Goal: Register for event/course

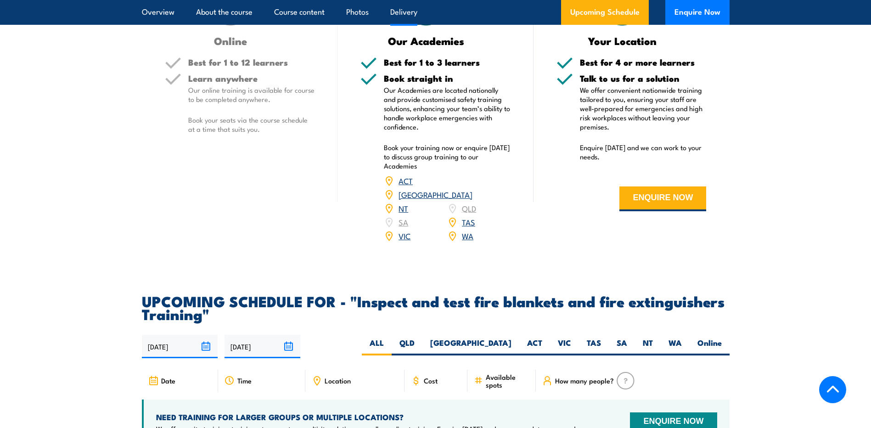
scroll to position [1424, 0]
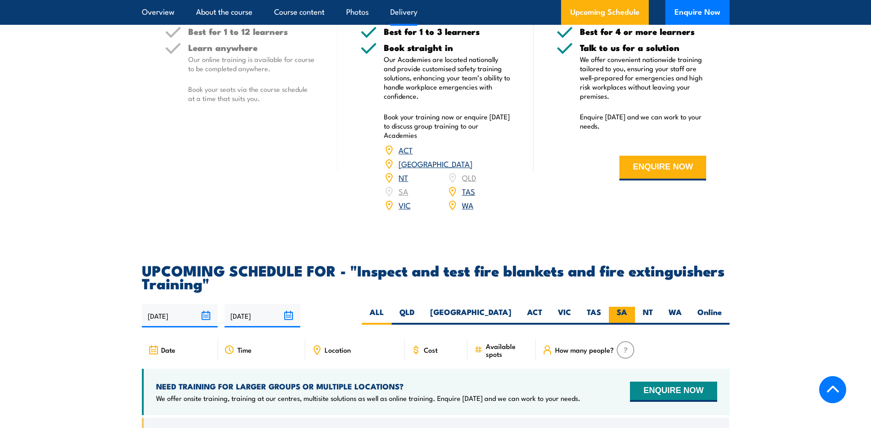
click at [626, 325] on label "SA" at bounding box center [622, 316] width 26 height 18
click at [627, 313] on input "SA" at bounding box center [630, 310] width 6 height 6
radio input "true"
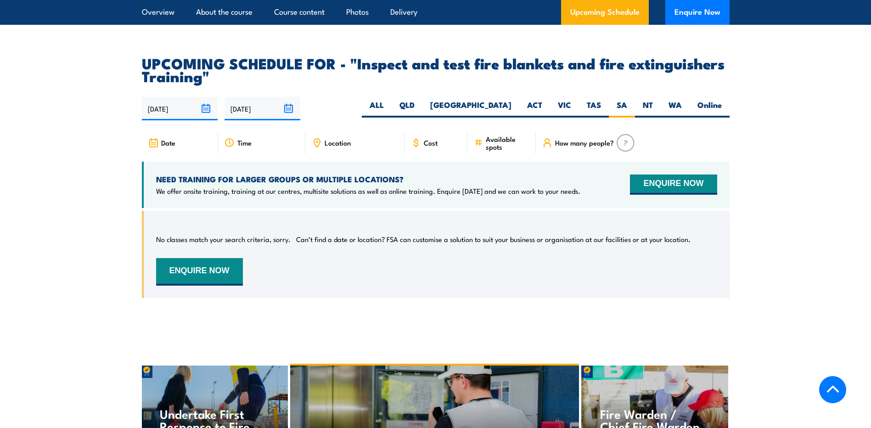
scroll to position [1625, 0]
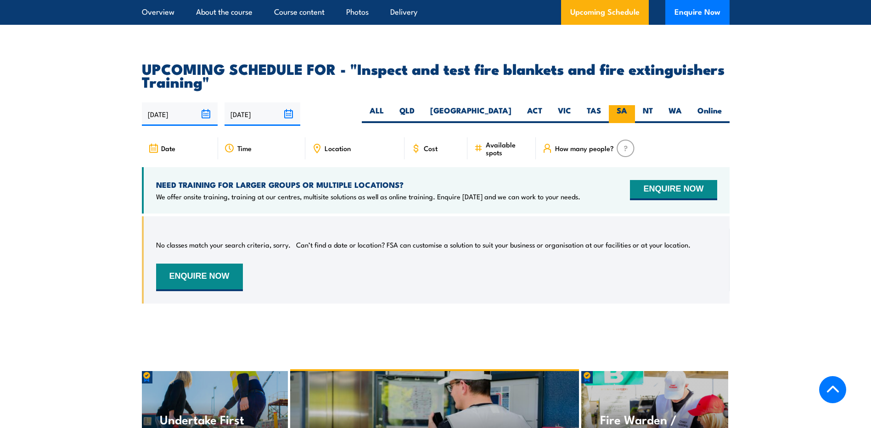
click at [626, 123] on label "SA" at bounding box center [622, 114] width 26 height 18
click at [627, 111] on input "SA" at bounding box center [630, 108] width 6 height 6
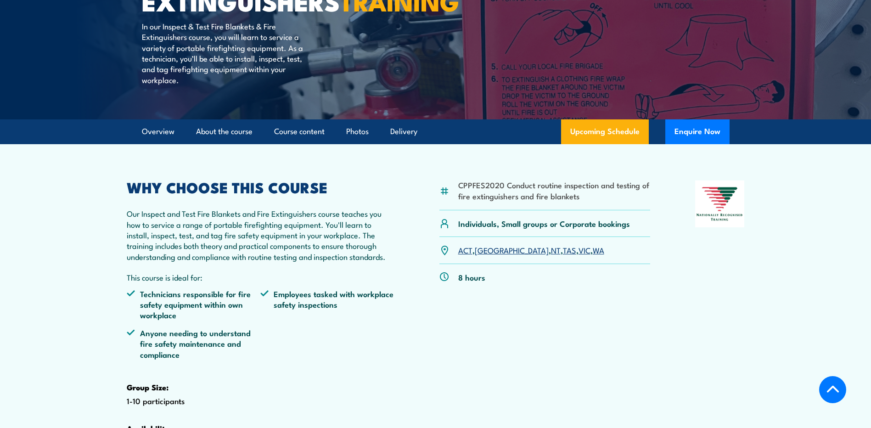
scroll to position [167, 0]
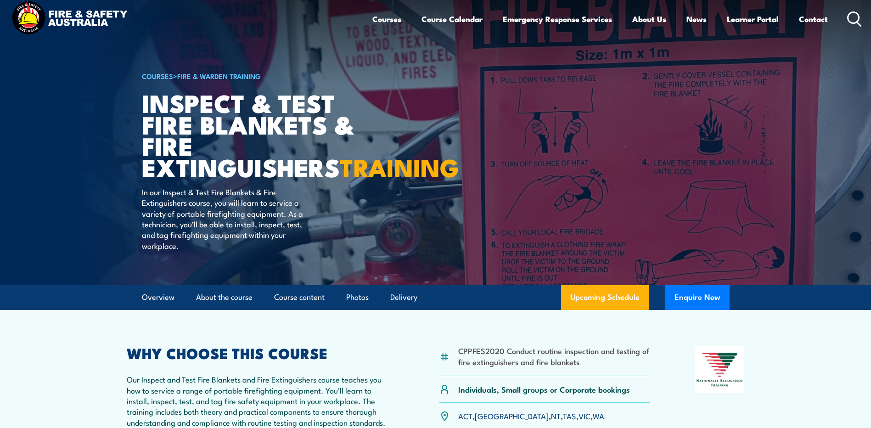
scroll to position [11, 0]
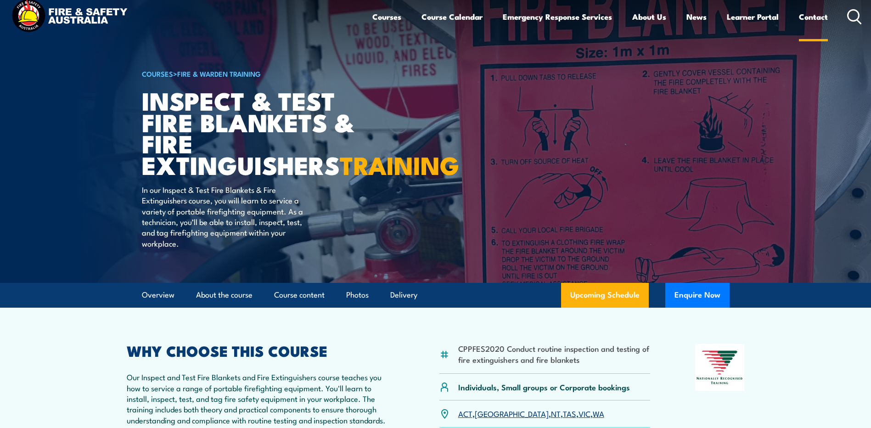
click at [818, 16] on link "Contact" at bounding box center [813, 17] width 29 height 24
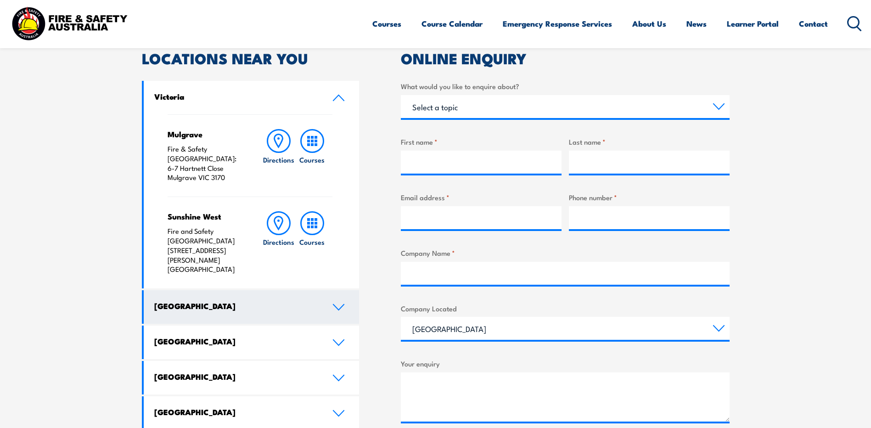
scroll to position [287, 0]
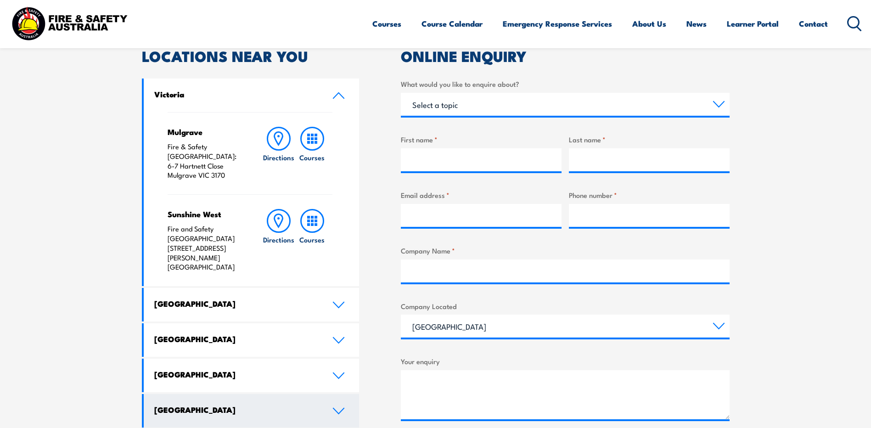
click at [296, 394] on link "[GEOGRAPHIC_DATA]" at bounding box center [252, 411] width 216 height 34
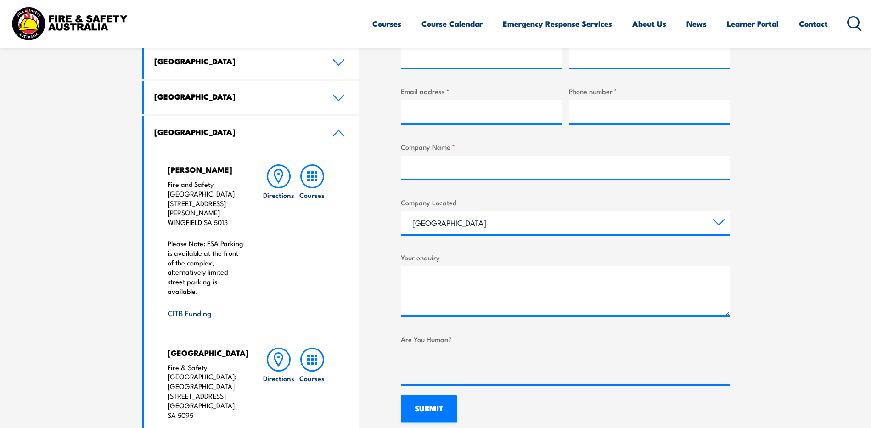
scroll to position [390, 0]
click at [307, 180] on icon at bounding box center [312, 177] width 24 height 24
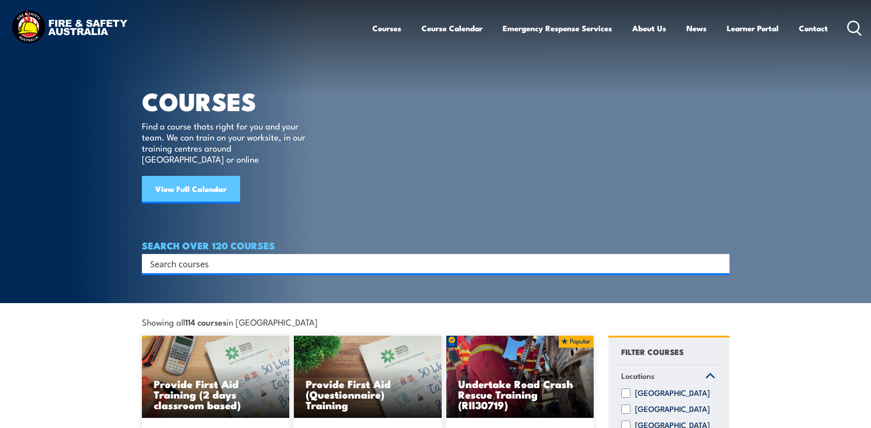
click at [219, 176] on link "View Full Calendar" at bounding box center [191, 190] width 98 height 28
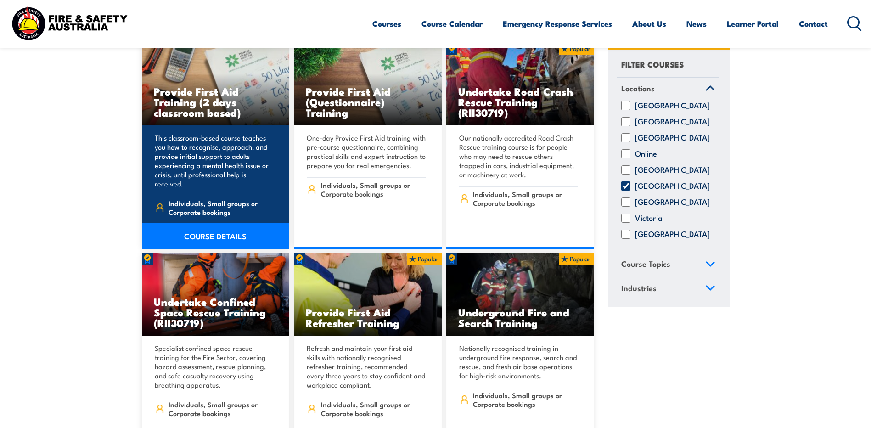
scroll to position [299, 0]
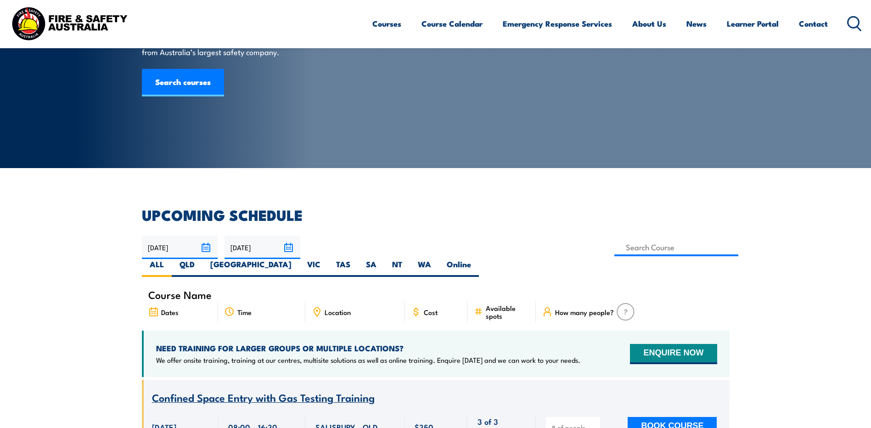
scroll to position [92, 0]
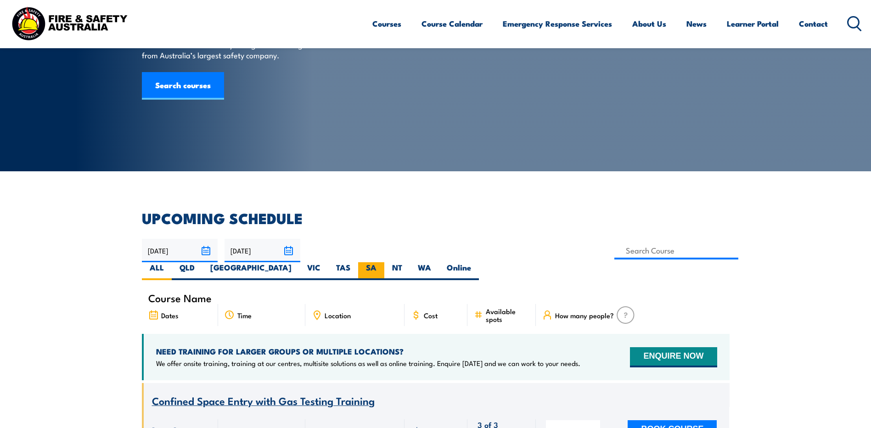
click at [384, 262] on label "SA" at bounding box center [371, 271] width 26 height 18
click at [383, 262] on input "SA" at bounding box center [380, 265] width 6 height 6
radio input "true"
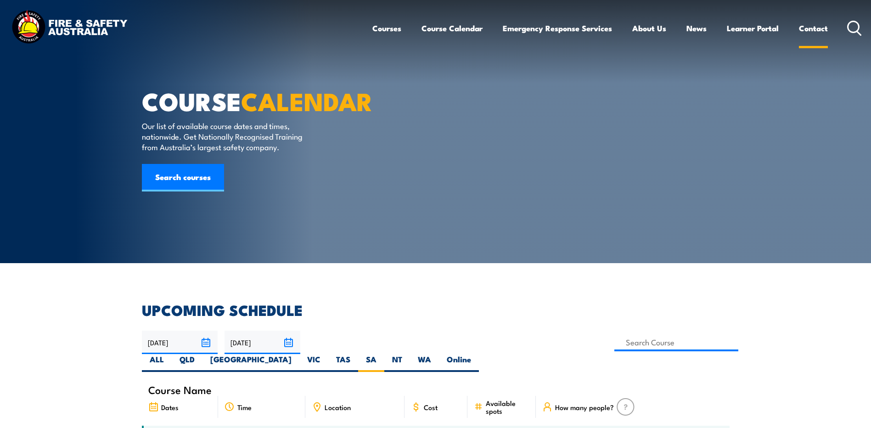
click at [807, 25] on link "Contact" at bounding box center [813, 28] width 29 height 24
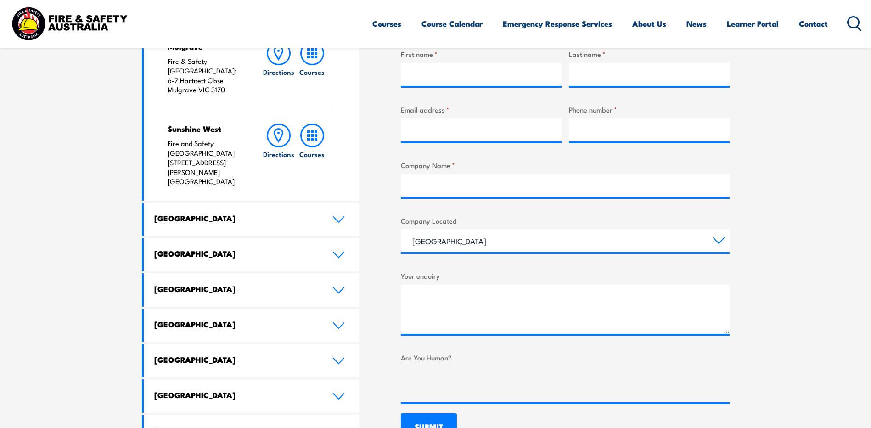
scroll to position [379, 0]
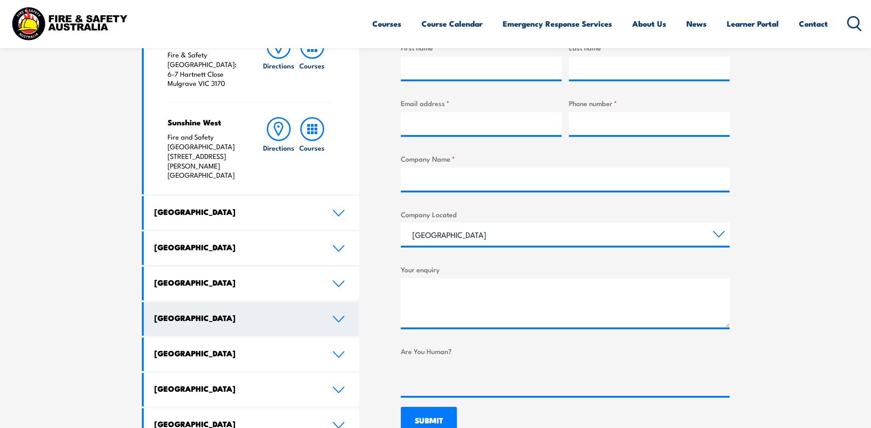
click at [247, 313] on h4 "[GEOGRAPHIC_DATA]" at bounding box center [236, 318] width 164 height 10
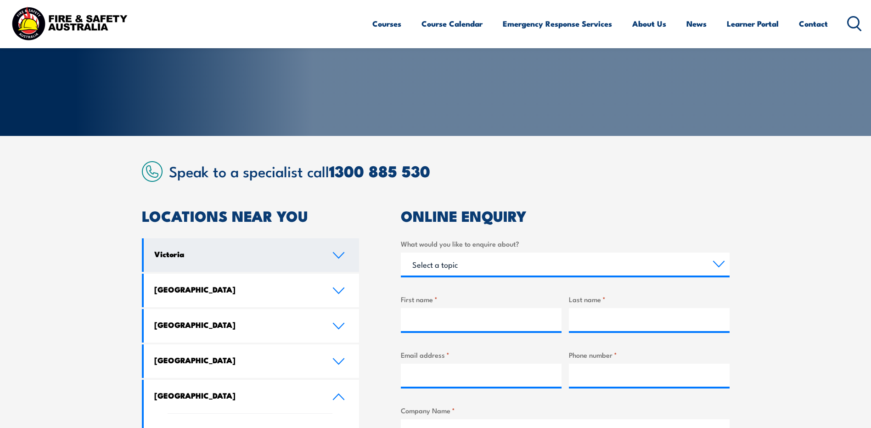
scroll to position [126, 0]
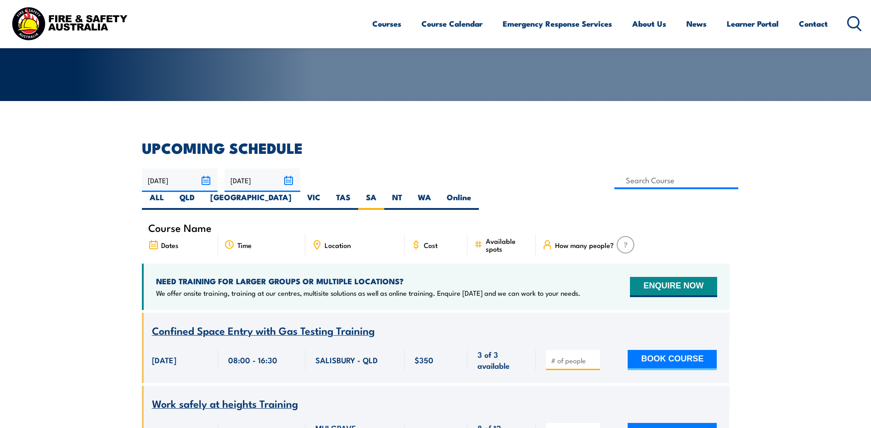
scroll to position [149, 0]
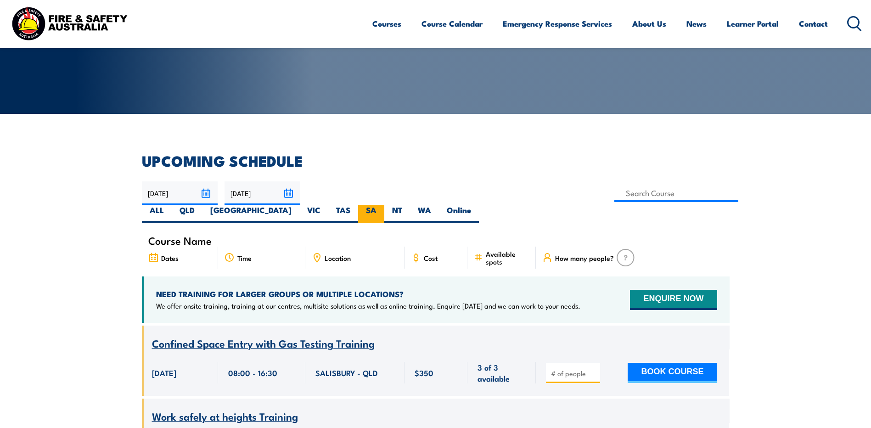
click at [384, 205] on label "SA" at bounding box center [371, 214] width 26 height 18
click at [383, 205] on input "SA" at bounding box center [380, 208] width 6 height 6
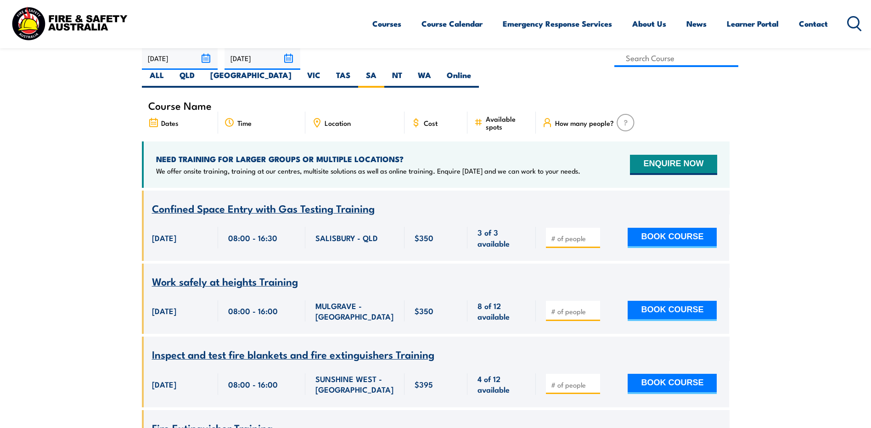
scroll to position [287, 0]
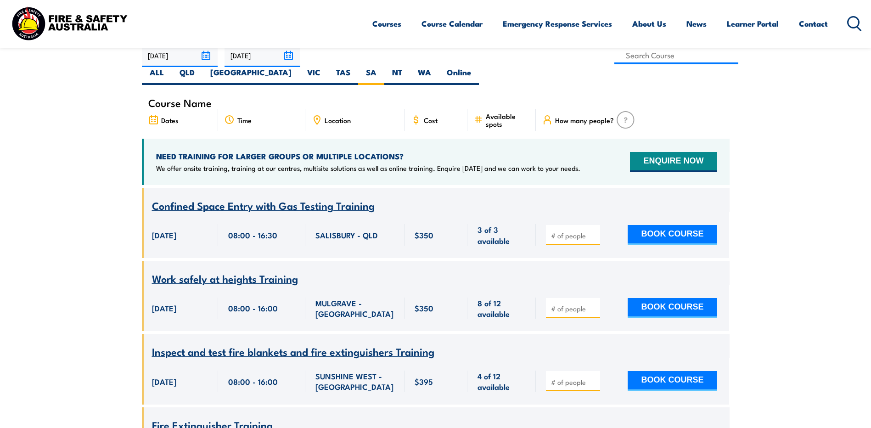
click at [239, 344] on span "Inspect and test fire blankets and fire extinguishers Training" at bounding box center [293, 352] width 282 height 16
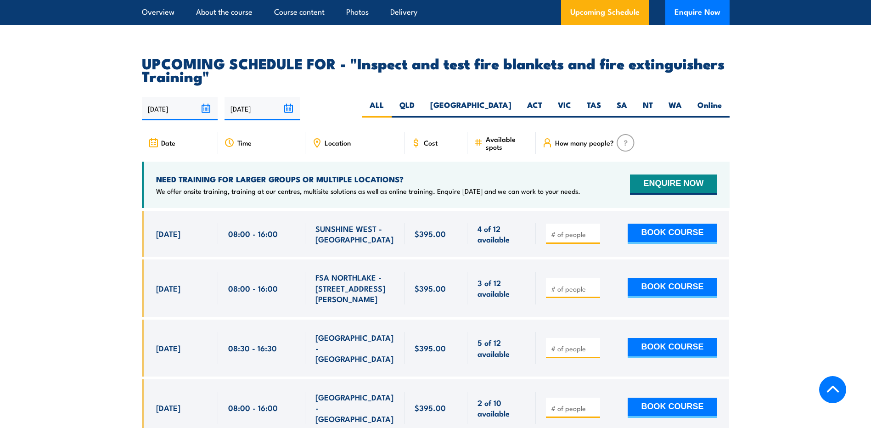
scroll to position [1619, 0]
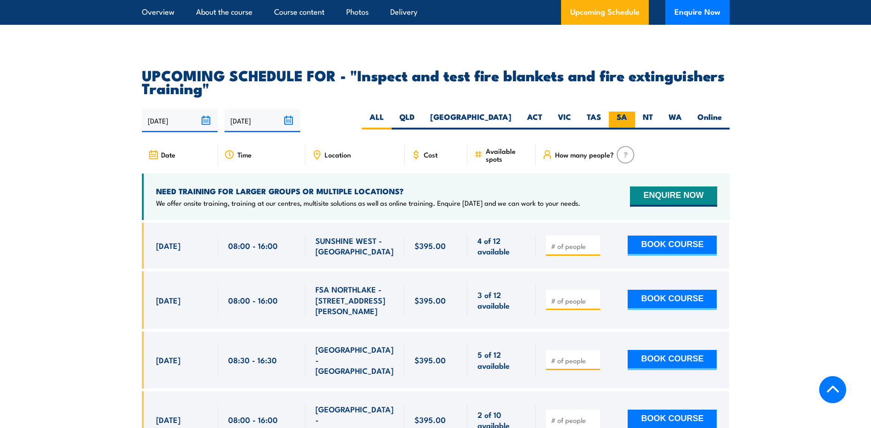
click at [621, 130] on label "SA" at bounding box center [622, 121] width 26 height 18
click at [627, 118] on input "SA" at bounding box center [630, 115] width 6 height 6
radio input "true"
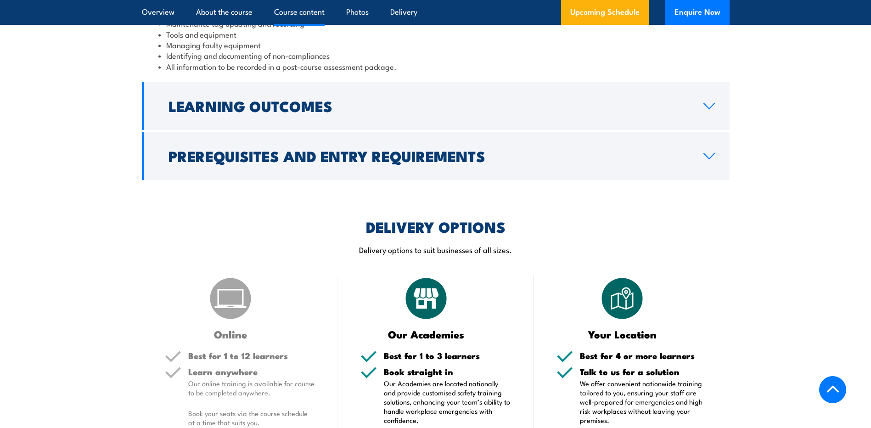
scroll to position [1086, 0]
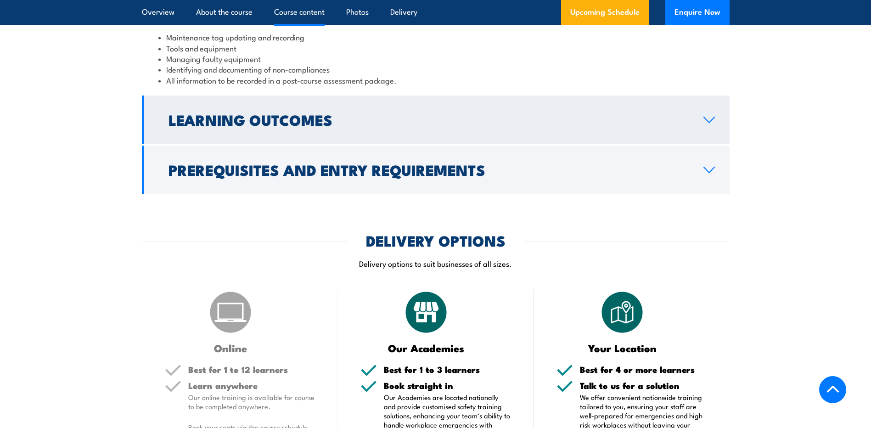
click at [717, 144] on link "Learning Outcomes" at bounding box center [436, 120] width 588 height 48
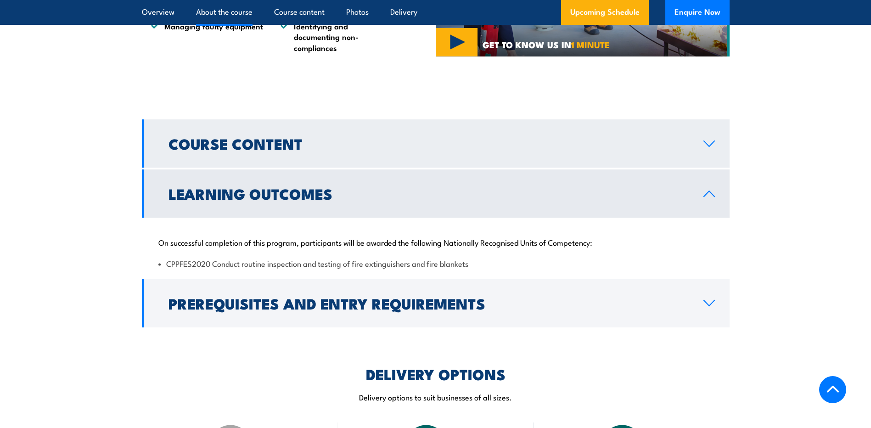
scroll to position [788, 0]
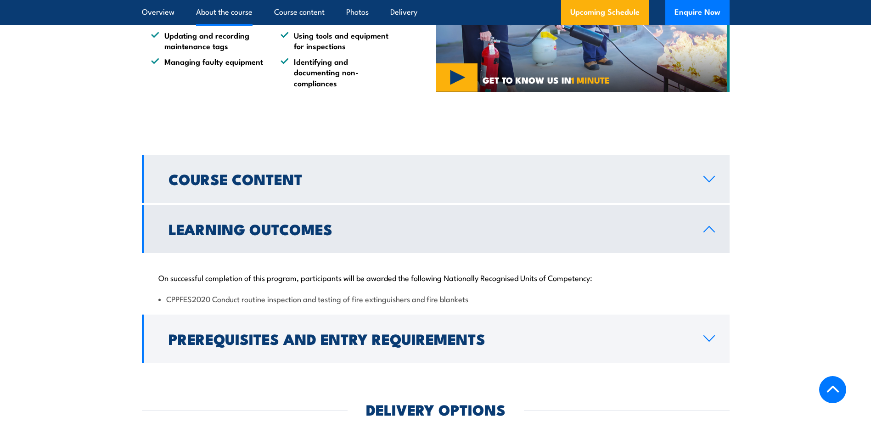
click at [699, 203] on link "Course Content" at bounding box center [436, 179] width 588 height 48
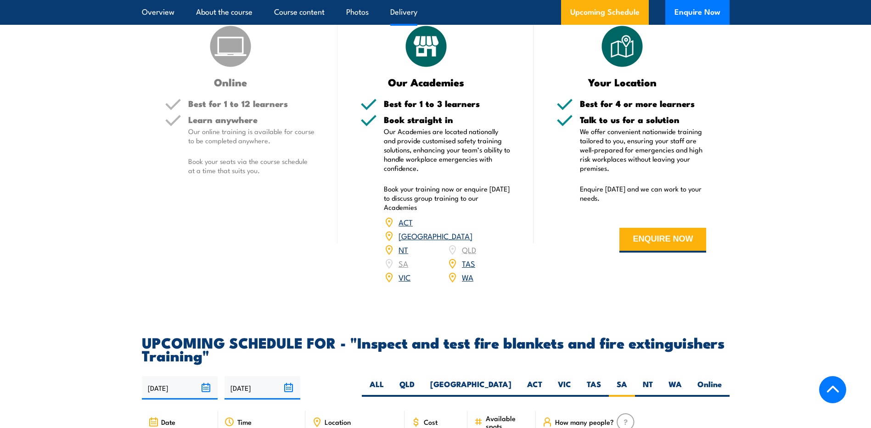
scroll to position [1435, 0]
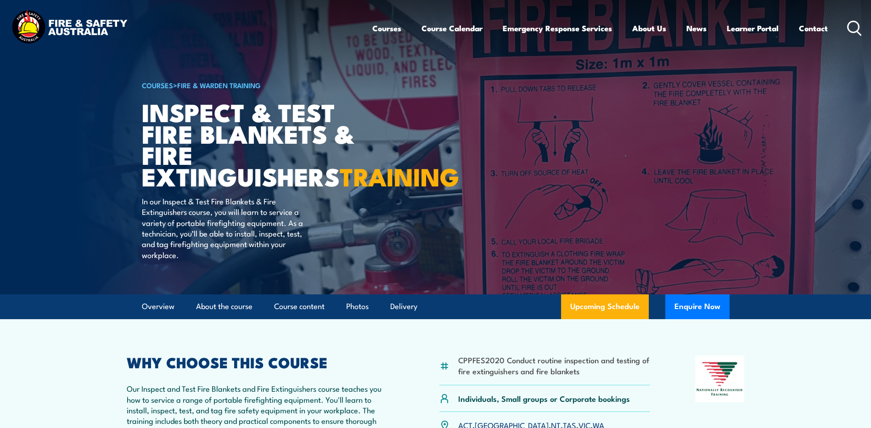
click at [140, 109] on img at bounding box center [435, 147] width 871 height 294
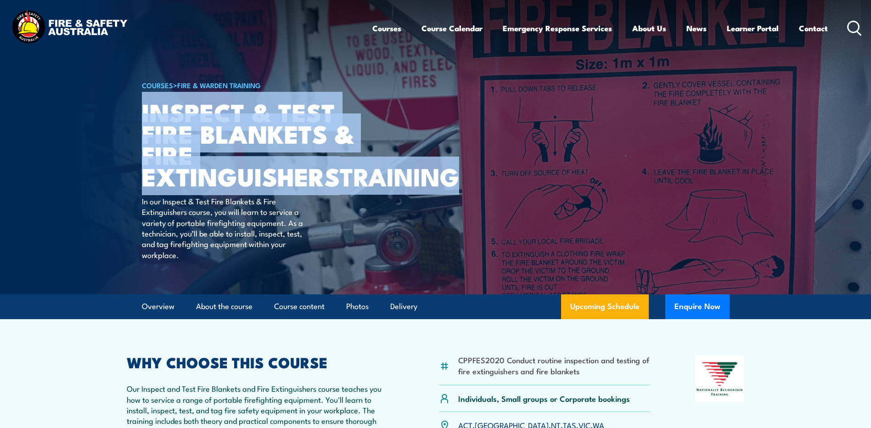
drag, startPoint x: 145, startPoint y: 111, endPoint x: 334, endPoint y: 198, distance: 208.0
click at [334, 187] on h1 "Inspect & Test Fire Blankets & Fire Extinguishers TRAINING" at bounding box center [255, 144] width 227 height 86
copy h1 "Inspect & Test Fire Blankets & Fire Extinguishers TRAINING"
